Goal: Task Accomplishment & Management: Use online tool/utility

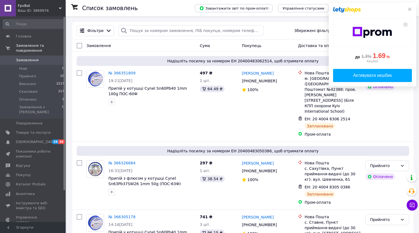
click at [409, 11] on icon at bounding box center [410, 9] width 4 height 4
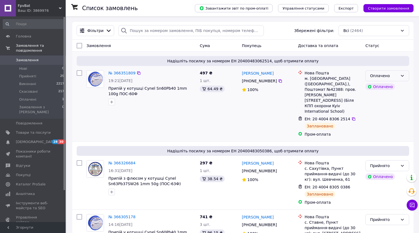
click at [389, 75] on div "Оплачено" at bounding box center [384, 76] width 28 height 6
click at [378, 88] on li "Прийнято" at bounding box center [387, 88] width 43 height 10
click at [257, 8] on span "Завантажити звіт по пром-оплаті" at bounding box center [233, 8] width 69 height 5
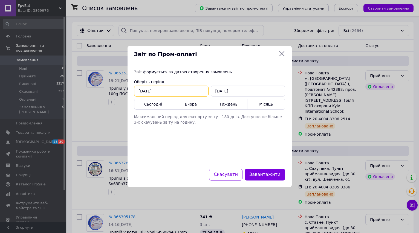
click at [173, 95] on input "[DATE]" at bounding box center [171, 91] width 74 height 11
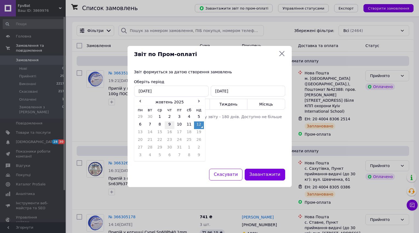
click at [170, 125] on td "9" at bounding box center [170, 126] width 10 height 8
type input "[DATE]"
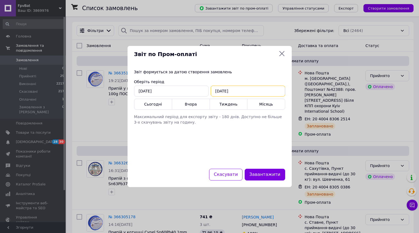
click at [226, 93] on input "[DATE]" at bounding box center [248, 91] width 74 height 11
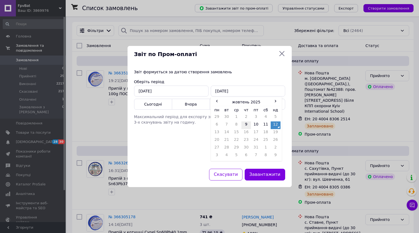
click at [246, 123] on td "9" at bounding box center [246, 126] width 10 height 8
type input "[DATE]"
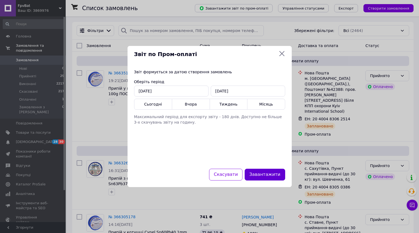
click at [268, 175] on button "Завантажити" at bounding box center [265, 175] width 40 height 12
